Goal: Task Accomplishment & Management: Use online tool/utility

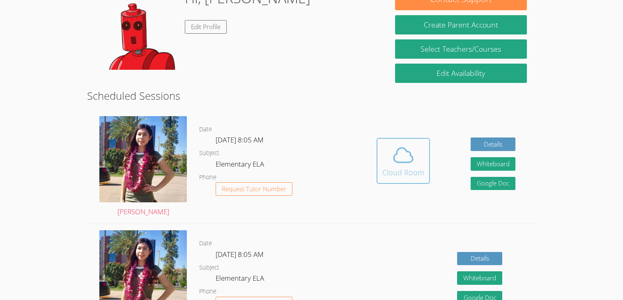
scroll to position [134, 0]
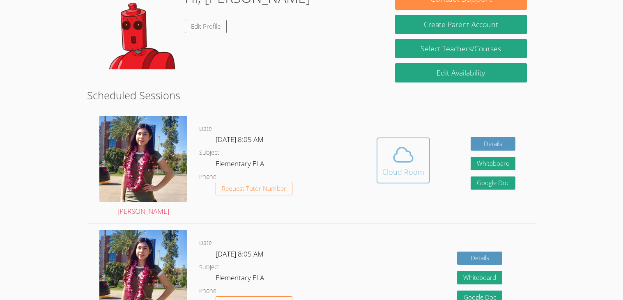
click at [400, 175] on div "Cloud Room" at bounding box center [403, 171] width 42 height 11
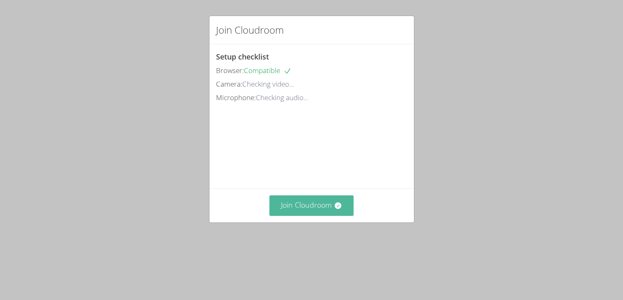
click at [326, 216] on button "Join Cloudroom" at bounding box center [311, 205] width 84 height 20
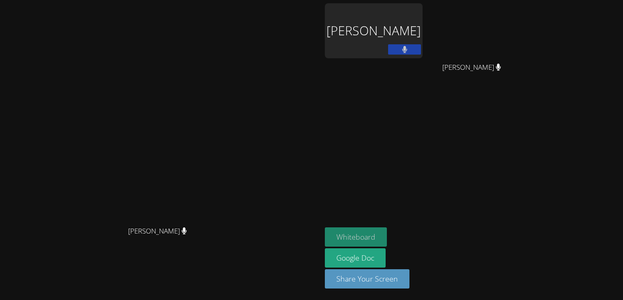
click at [387, 229] on button "Whiteboard" at bounding box center [356, 236] width 62 height 19
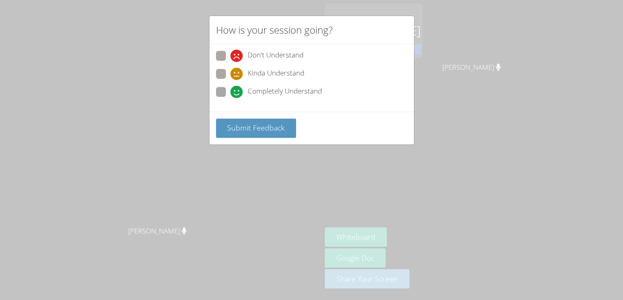
click at [230, 98] on span at bounding box center [230, 98] width 0 height 0
click at [230, 93] on input "Completely Understand" at bounding box center [233, 90] width 7 height 7
radio input "true"
click at [249, 123] on span "Submit Feedback" at bounding box center [255, 128] width 57 height 10
